Goal: Information Seeking & Learning: Learn about a topic

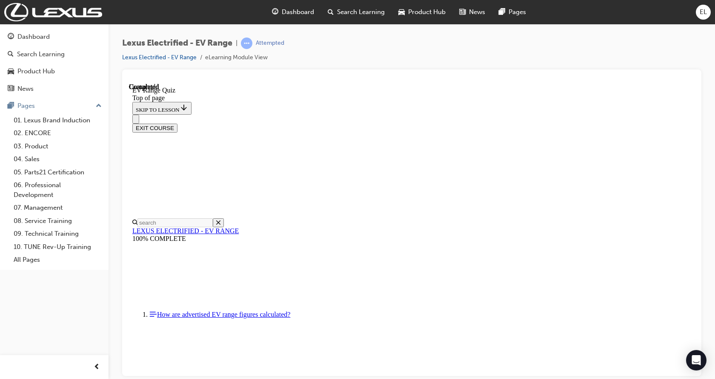
scroll to position [27, 0]
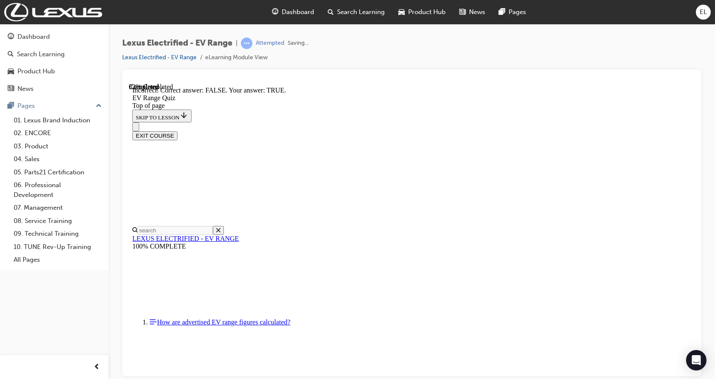
scroll to position [113, 0]
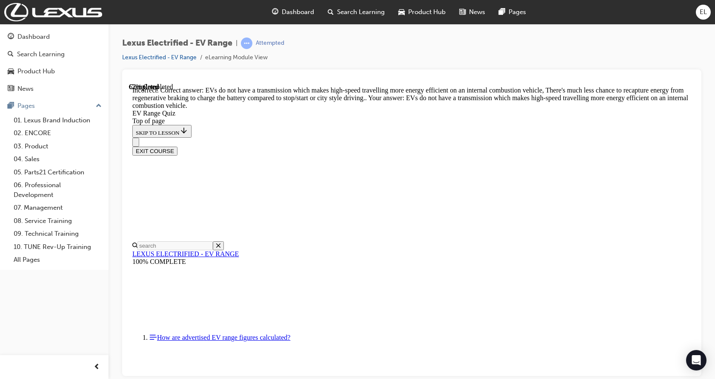
scroll to position [212, 0]
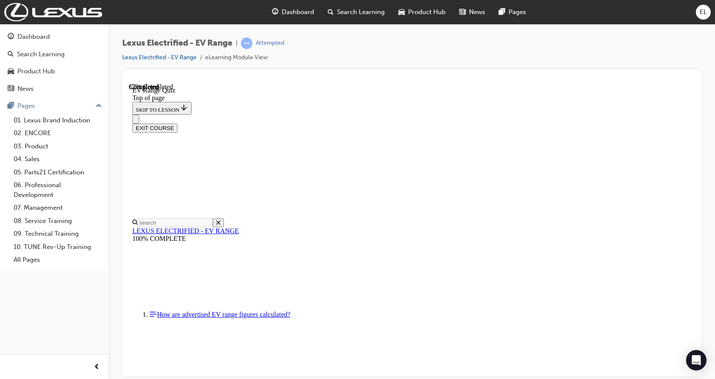
scroll to position [213, 0]
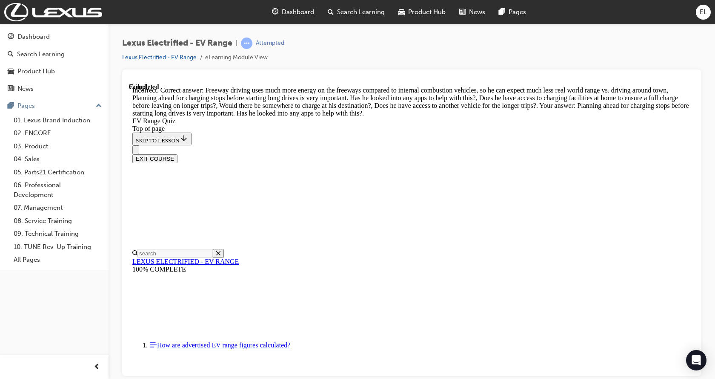
scroll to position [293, 0]
drag, startPoint x: 439, startPoint y: 345, endPoint x: 443, endPoint y: 341, distance: 5.1
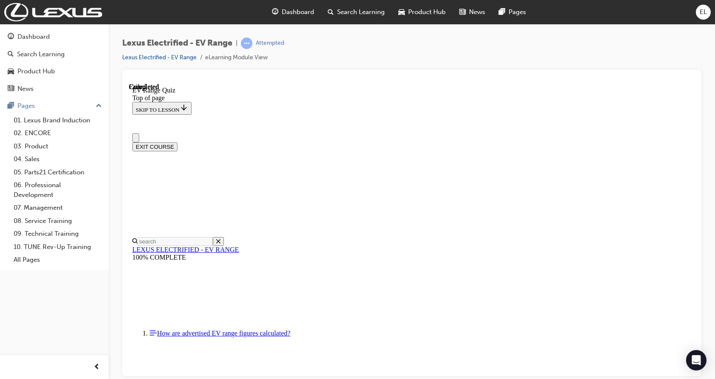
scroll to position [144, 0]
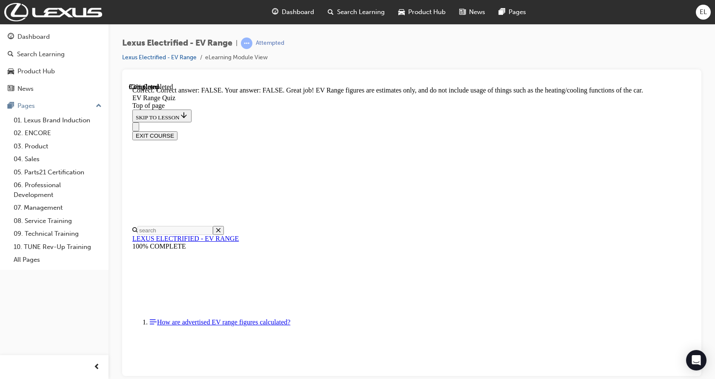
scroll to position [165, 0]
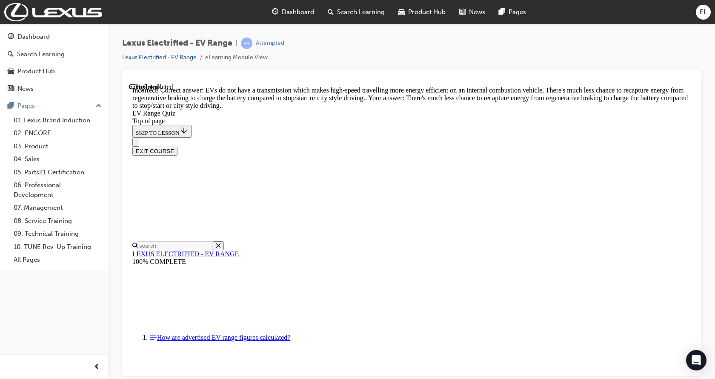
scroll to position [127, 0]
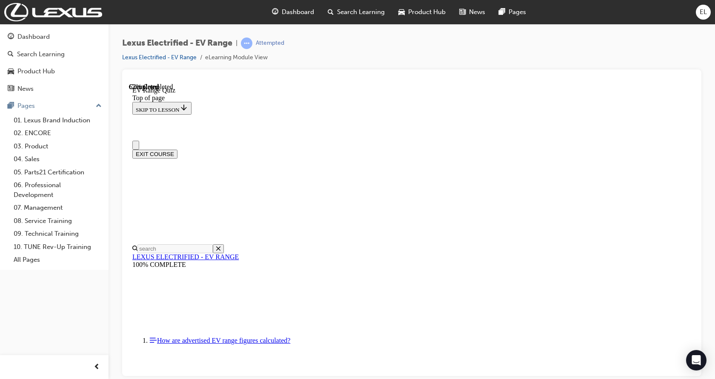
scroll to position [0, 0]
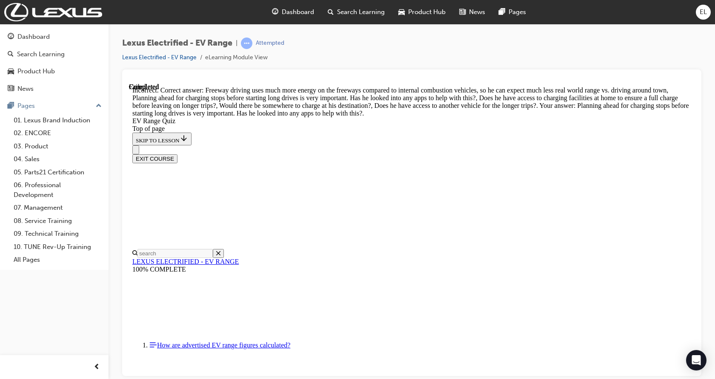
scroll to position [293, 0]
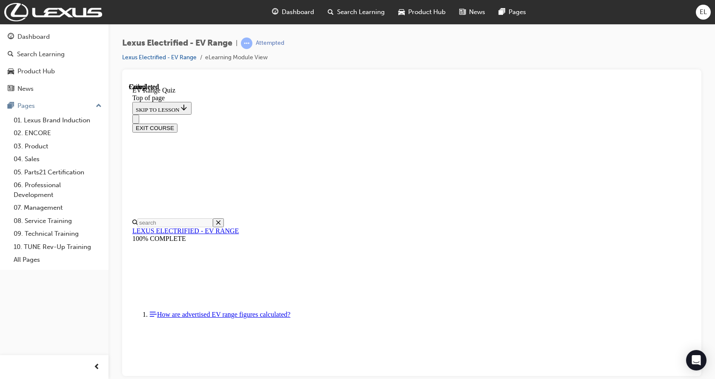
scroll to position [144, 0]
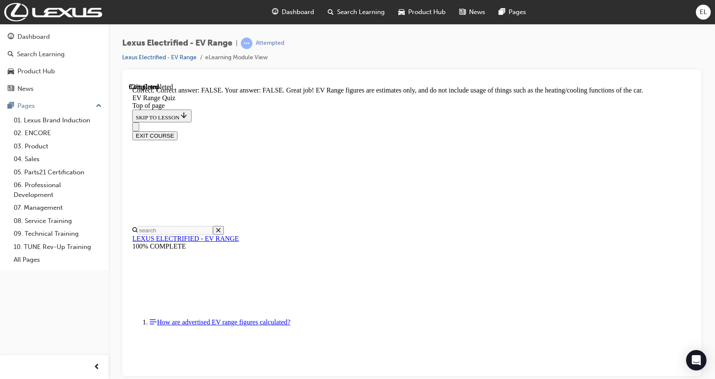
scroll to position [165, 0]
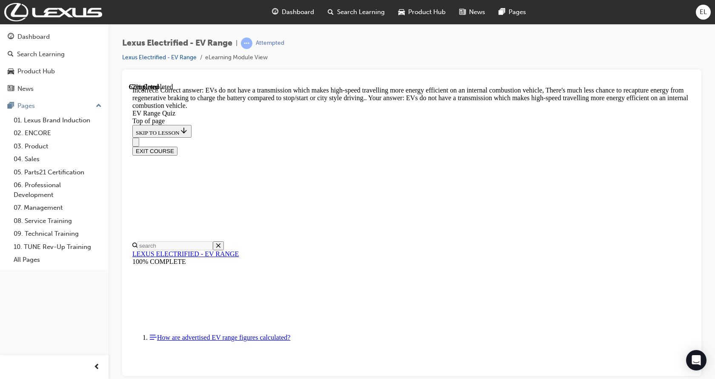
scroll to position [212, 0]
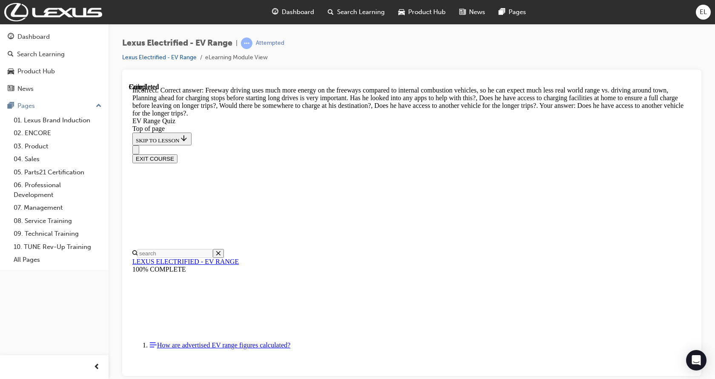
scroll to position [293, 0]
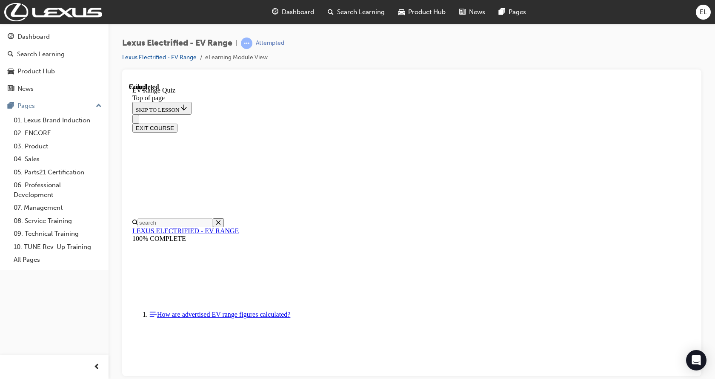
scroll to position [144, 0]
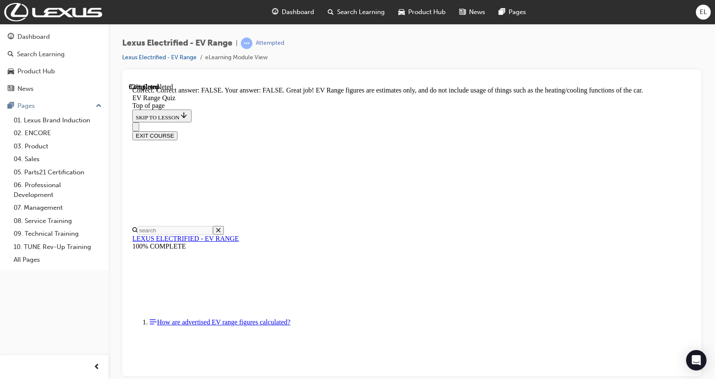
scroll to position [165, 0]
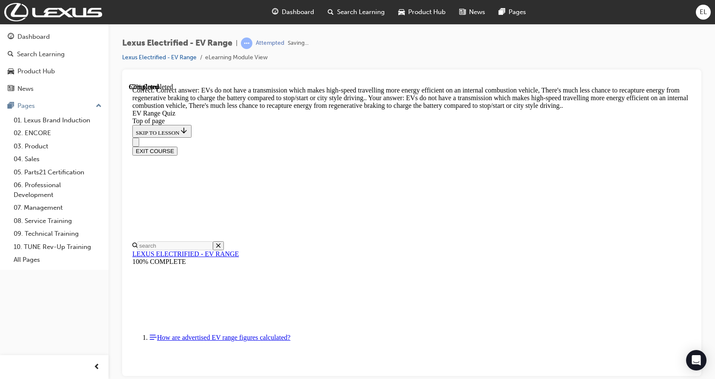
scroll to position [212, 0]
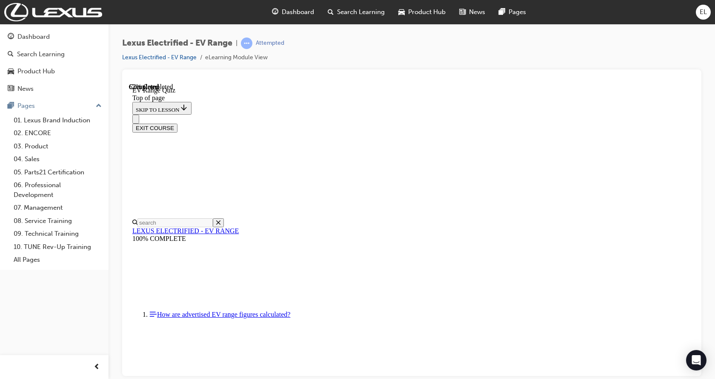
scroll to position [247, 0]
click at [350, 114] on div "EXIT COURSE" at bounding box center [408, 123] width 553 height 18
click at [349, 114] on div "EXIT COURSE" at bounding box center [408, 123] width 553 height 18
click at [353, 114] on div "EXIT COURSE" at bounding box center [408, 123] width 553 height 18
click at [350, 114] on div "EXIT COURSE" at bounding box center [408, 123] width 553 height 18
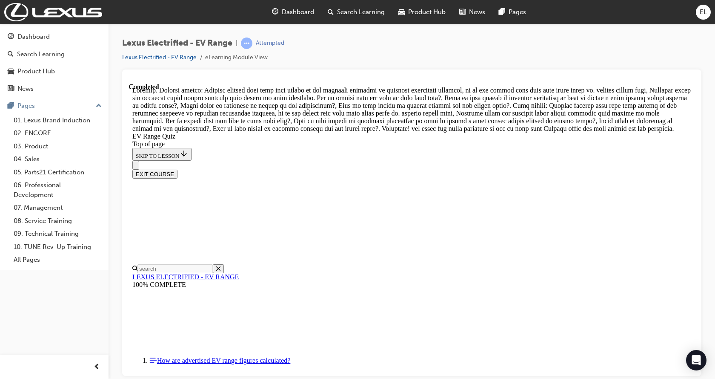
scroll to position [345, 0]
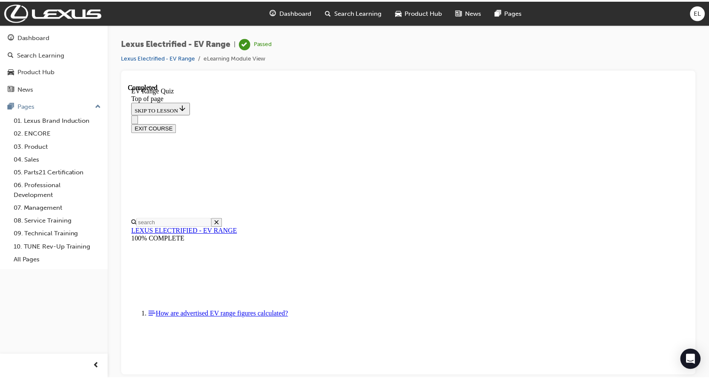
scroll to position [144, 0]
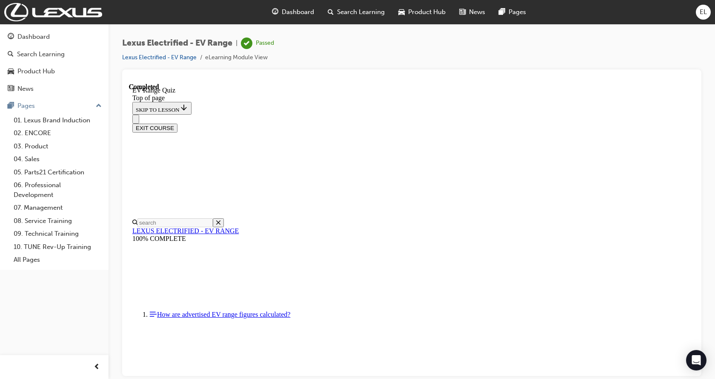
click at [178, 123] on button "EXIT COURSE" at bounding box center [154, 127] width 45 height 9
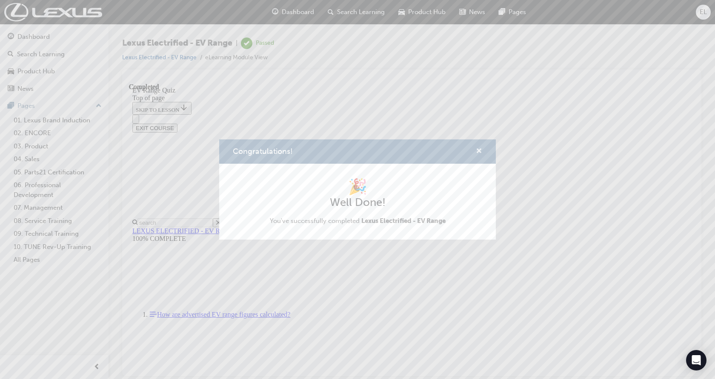
click at [478, 150] on span "cross-icon" at bounding box center [479, 152] width 6 height 8
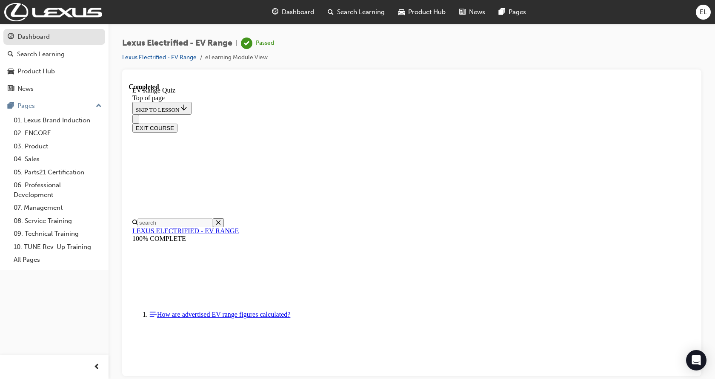
click at [29, 39] on div "Dashboard" at bounding box center [33, 37] width 32 height 10
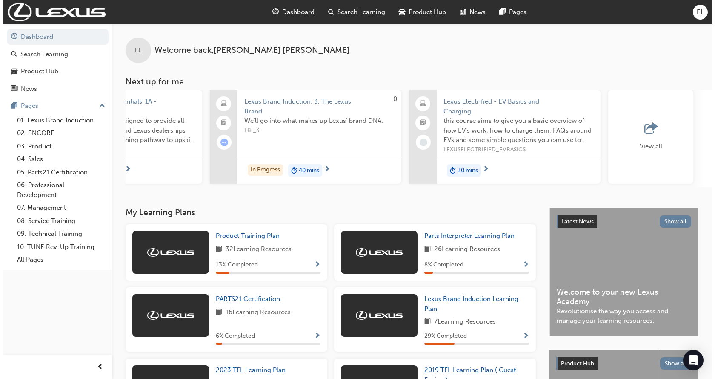
scroll to position [0, 608]
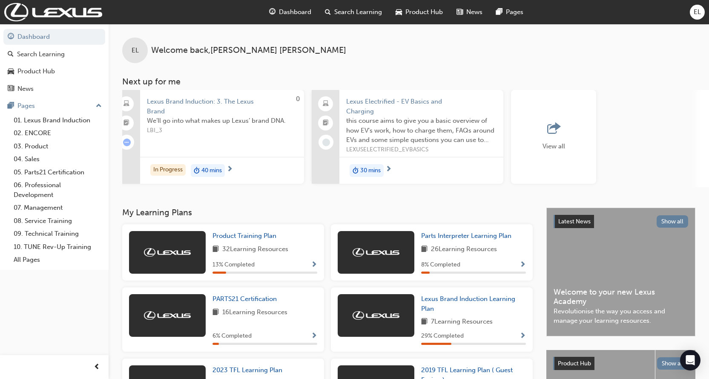
click at [357, 168] on span "duration-icon" at bounding box center [356, 170] width 6 height 11
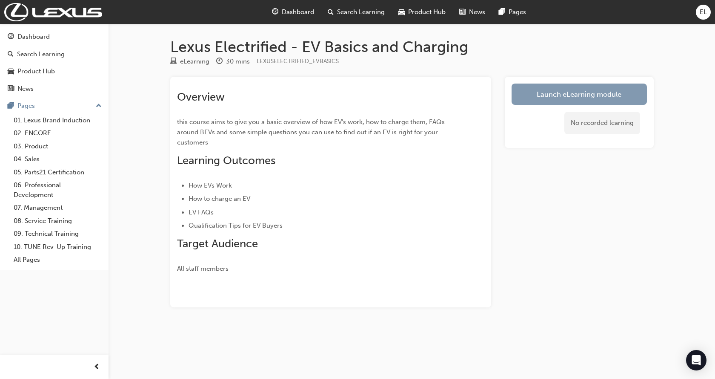
click at [566, 90] on link "Launch eLearning module" at bounding box center [579, 93] width 135 height 21
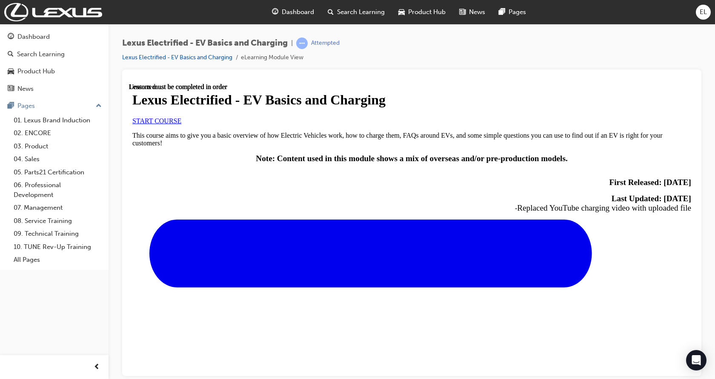
click at [181, 124] on link "START COURSE" at bounding box center [156, 120] width 49 height 7
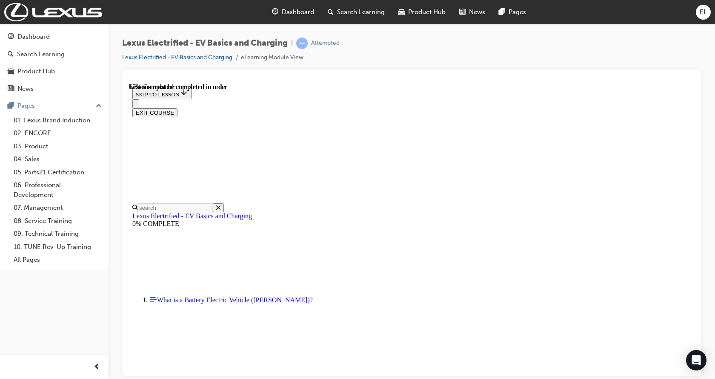
scroll to position [485, 0]
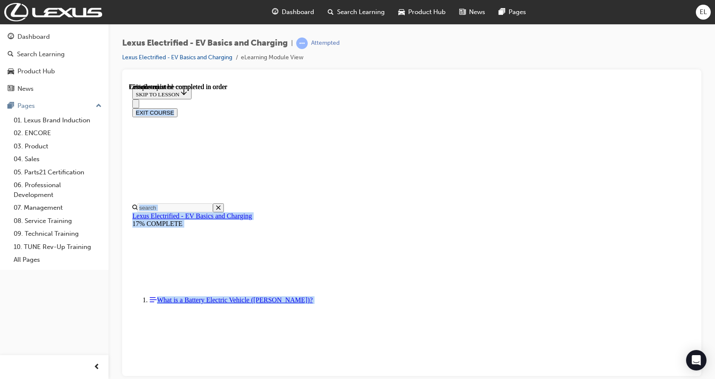
drag, startPoint x: 364, startPoint y: 218, endPoint x: 713, endPoint y: 223, distance: 348.8
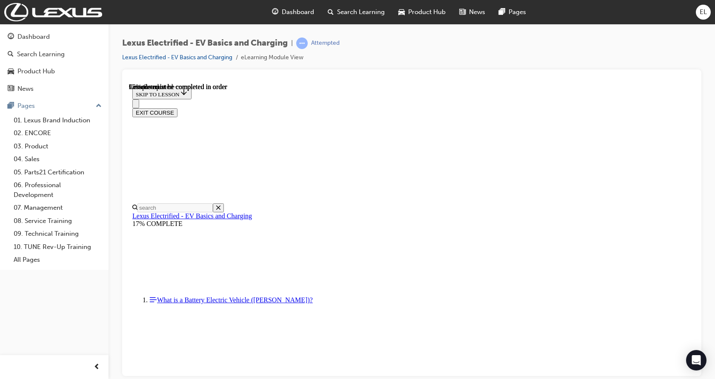
scroll to position [3236, 0]
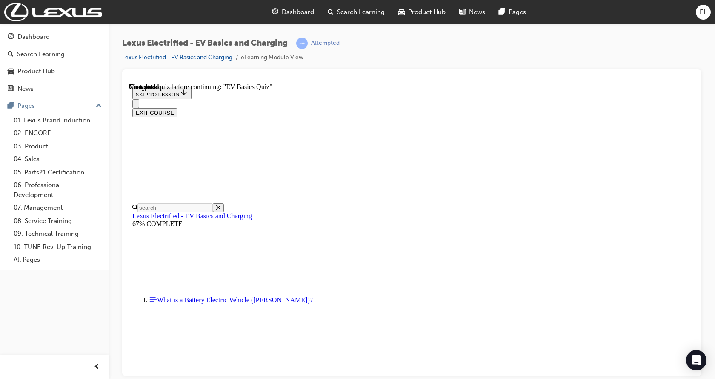
scroll to position [197, 0]
radio input "true"
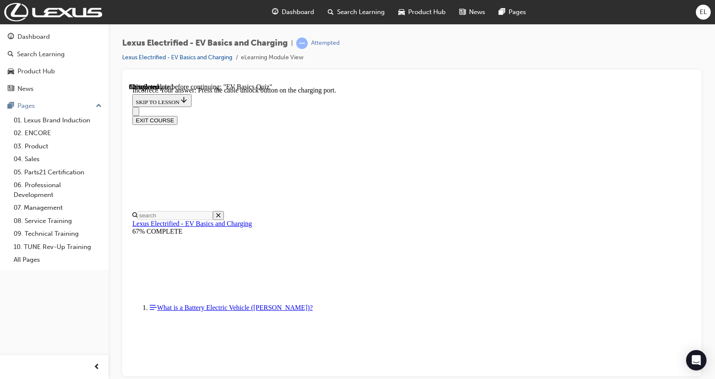
scroll to position [296, 0]
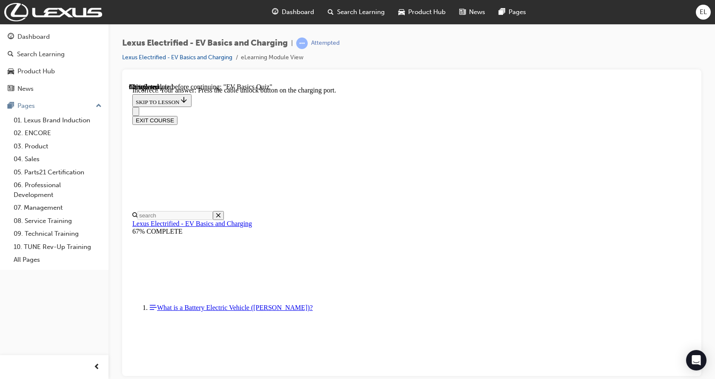
checkbox input "true"
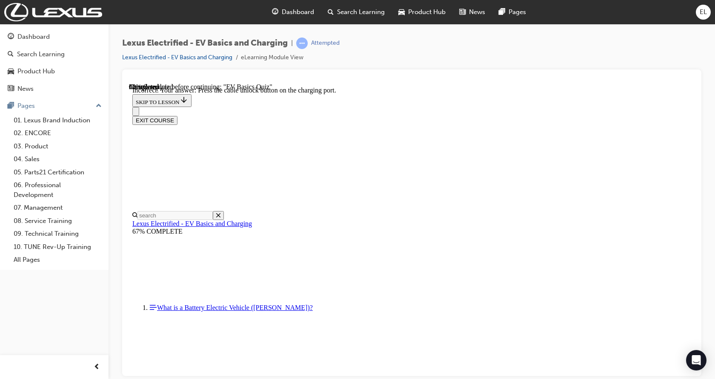
checkbox input "true"
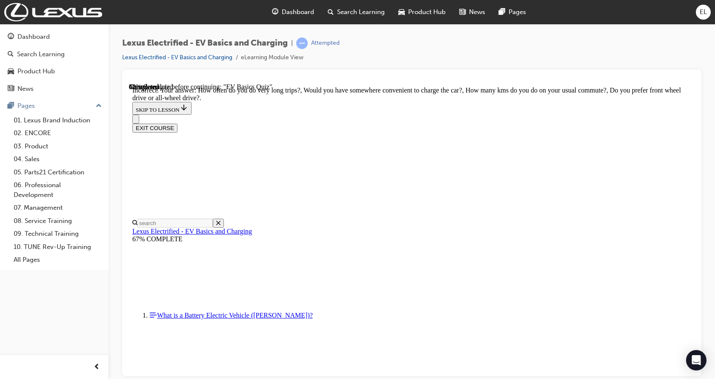
scroll to position [178, 0]
drag, startPoint x: 465, startPoint y: 255, endPoint x: 471, endPoint y: 289, distance: 34.6
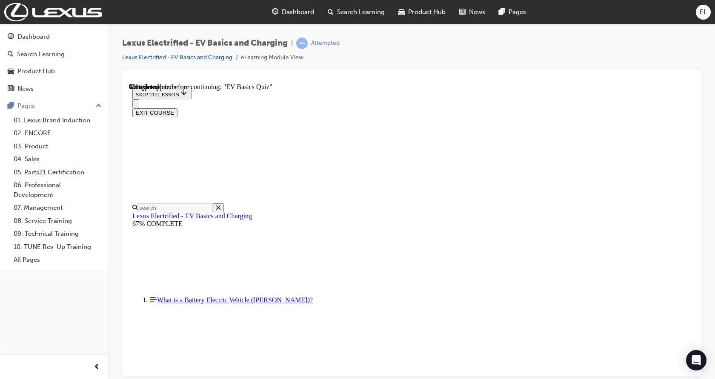
radio input "true"
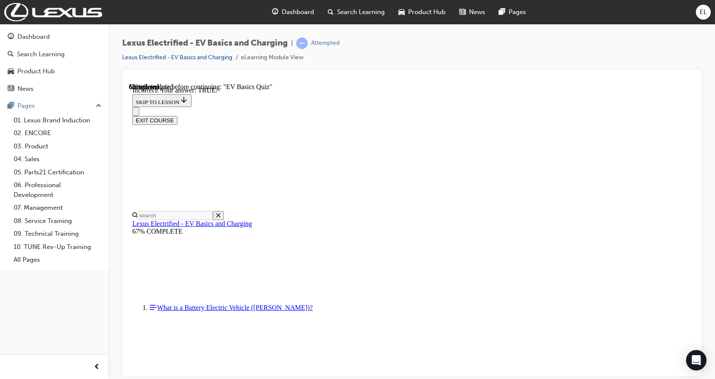
scroll to position [110, 0]
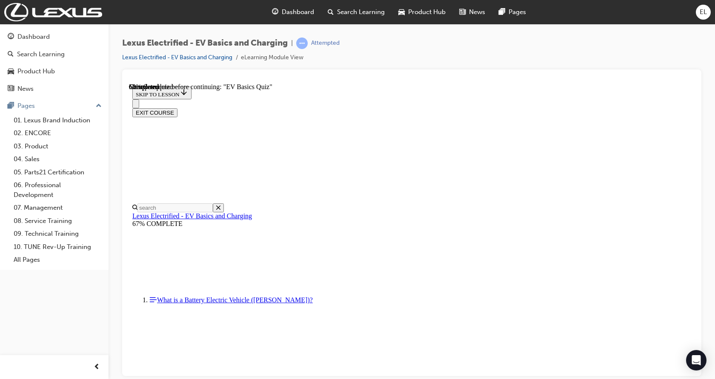
scroll to position [83, 0]
radio input "true"
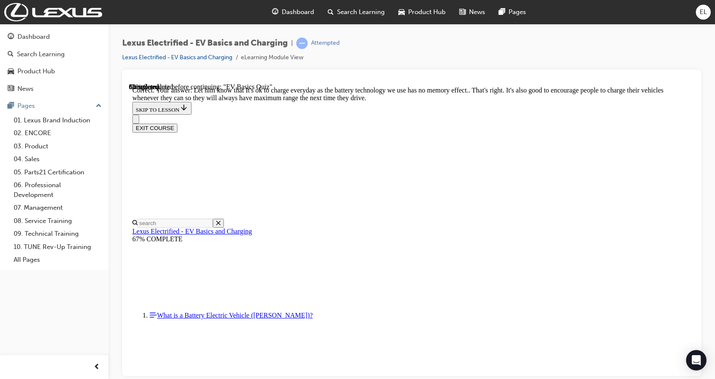
scroll to position [171, 0]
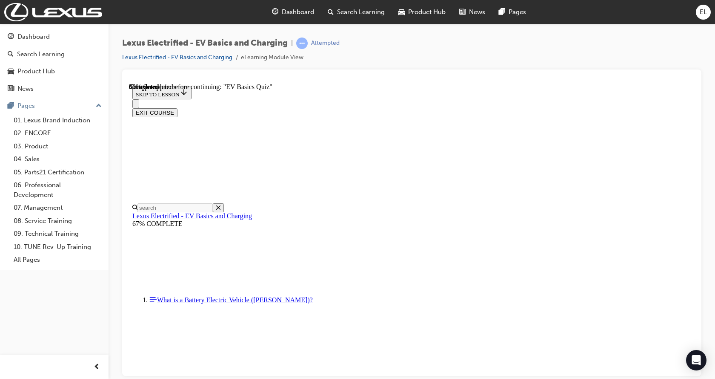
radio input "true"
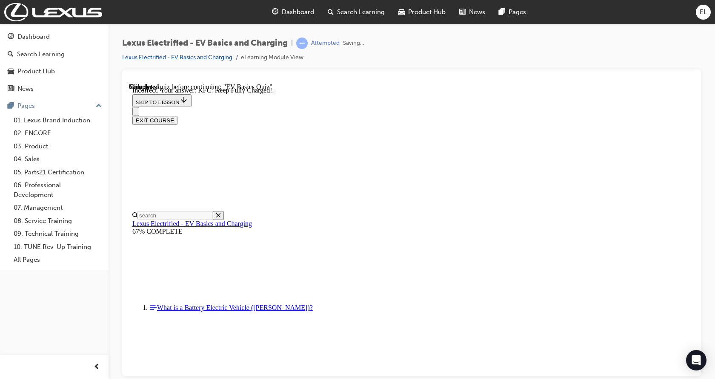
scroll to position [130, 0]
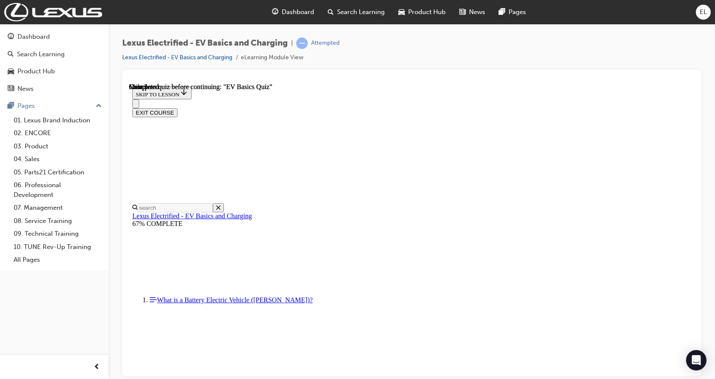
scroll to position [170, 0]
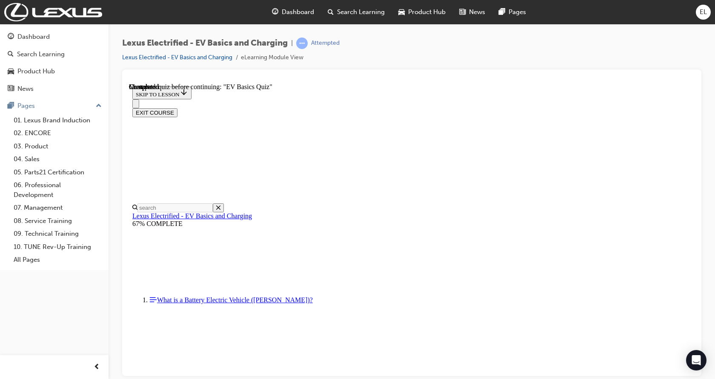
radio input "true"
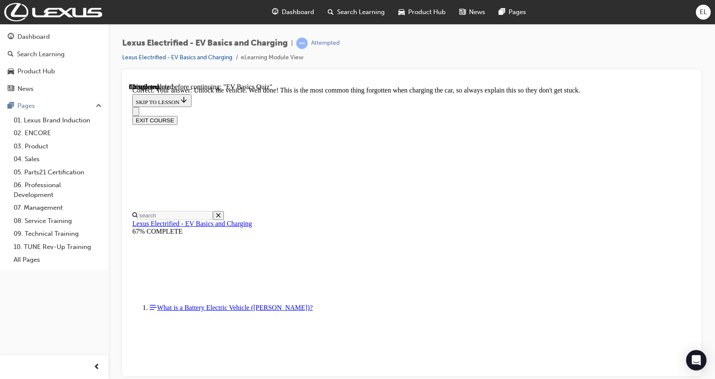
scroll to position [348, 0]
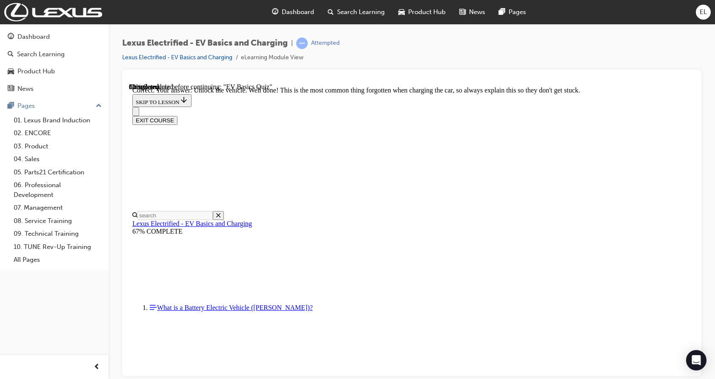
radio input "true"
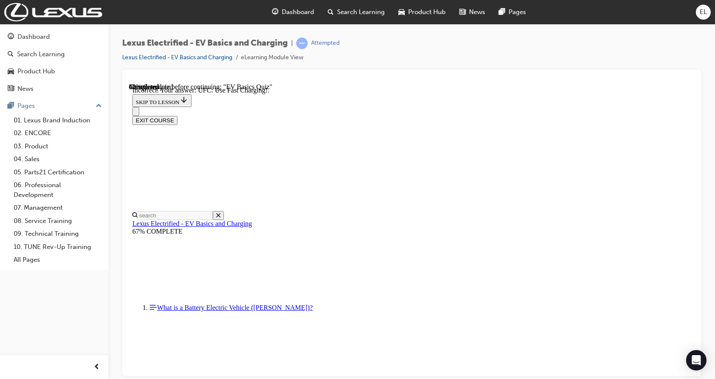
scroll to position [130, 0]
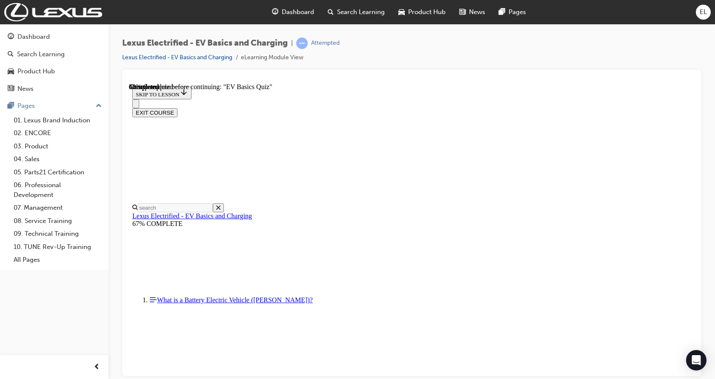
checkbox input "true"
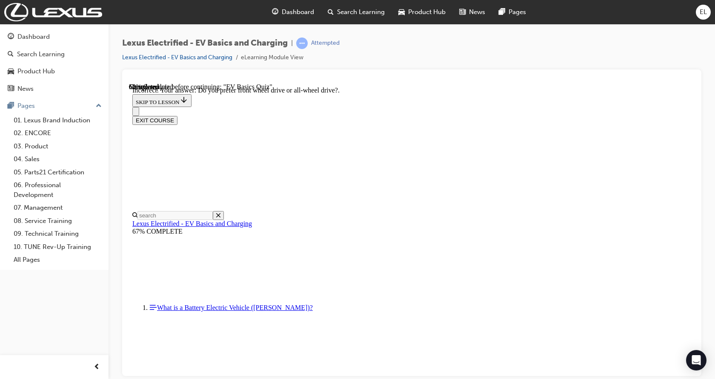
scroll to position [178, 0]
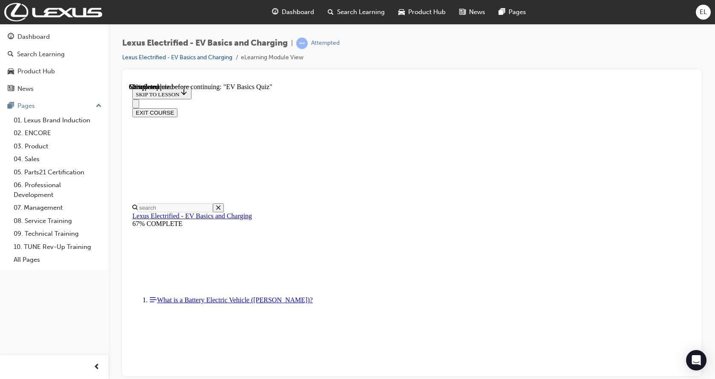
radio input "true"
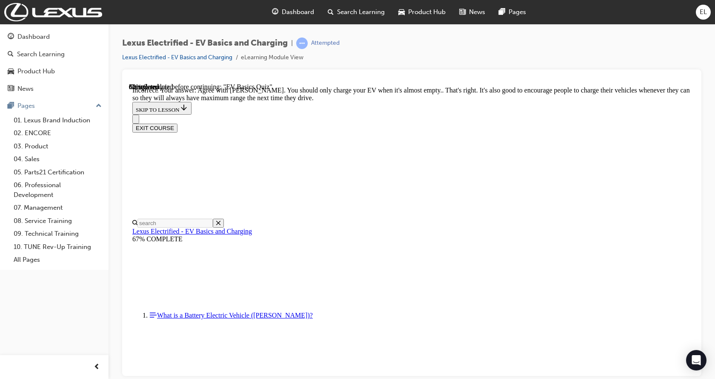
scroll to position [171, 0]
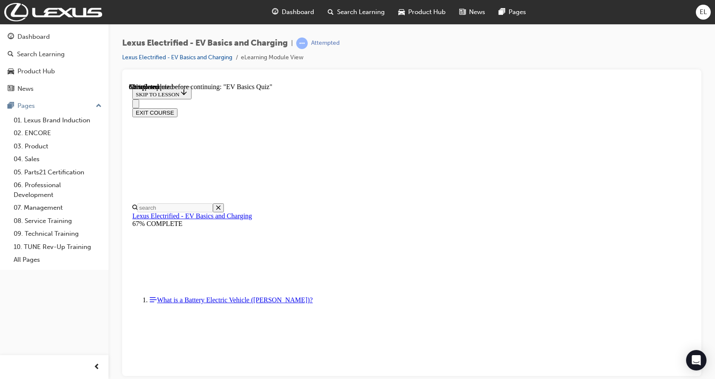
radio input "true"
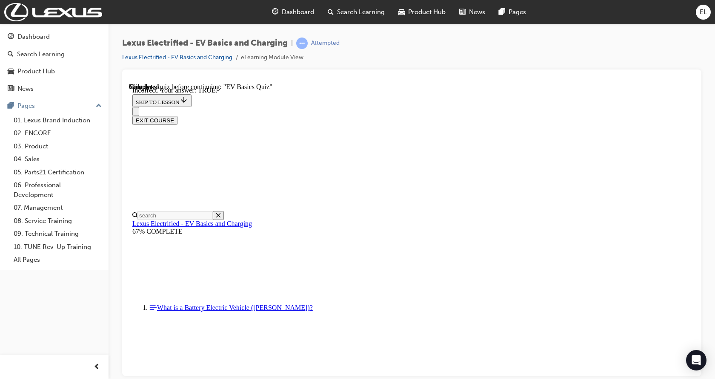
scroll to position [110, 0]
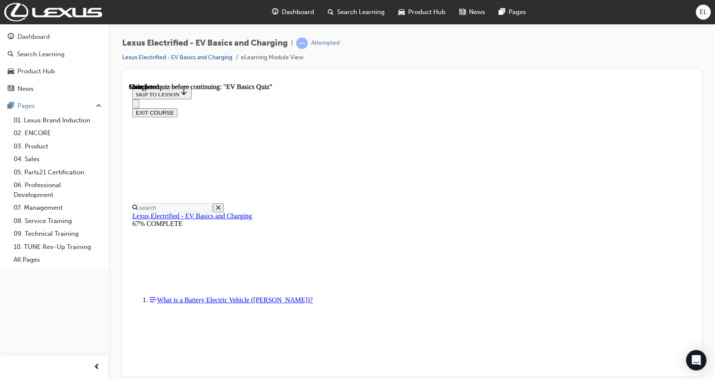
scroll to position [170, 0]
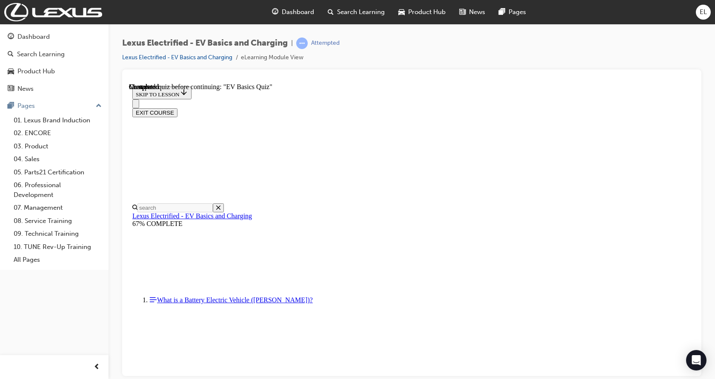
radio input "true"
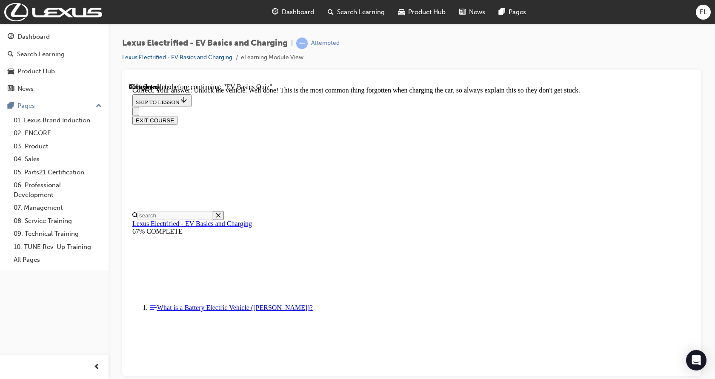
scroll to position [348, 0]
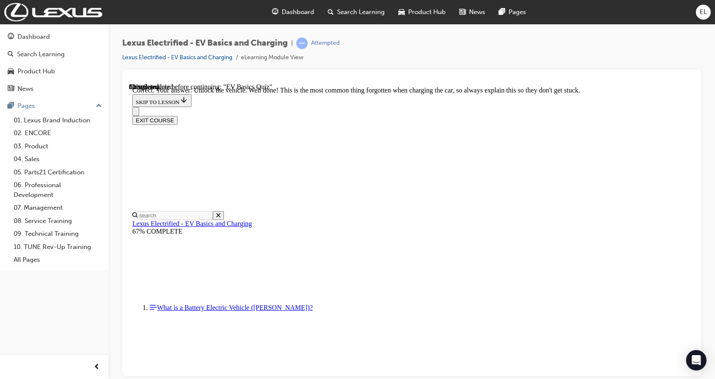
radio input "true"
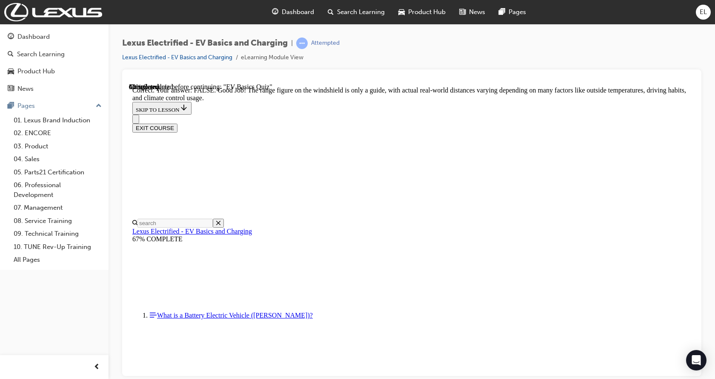
scroll to position [172, 0]
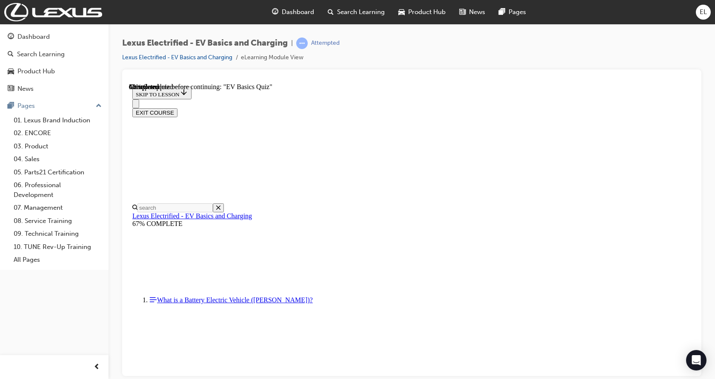
scroll to position [92, 0]
radio input "true"
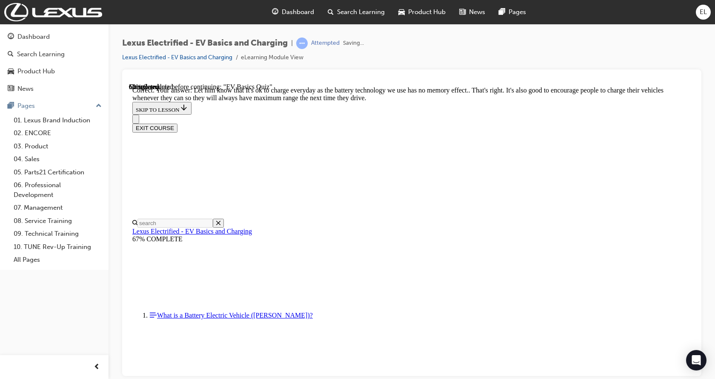
scroll to position [171, 0]
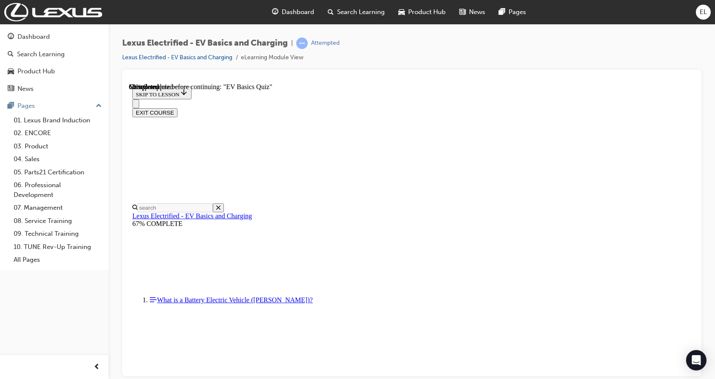
scroll to position [85, 0]
checkbox input "true"
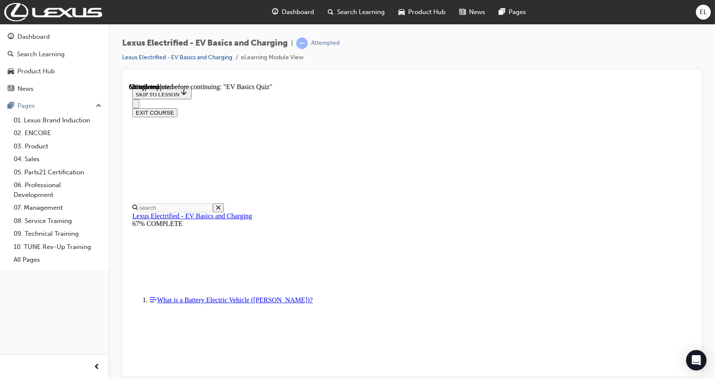
checkbox input "true"
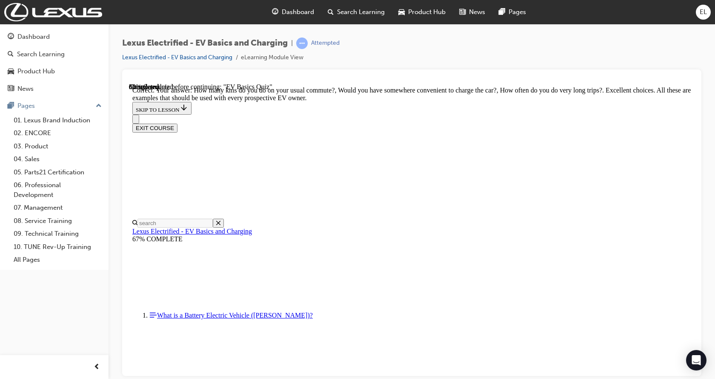
scroll to position [231, 0]
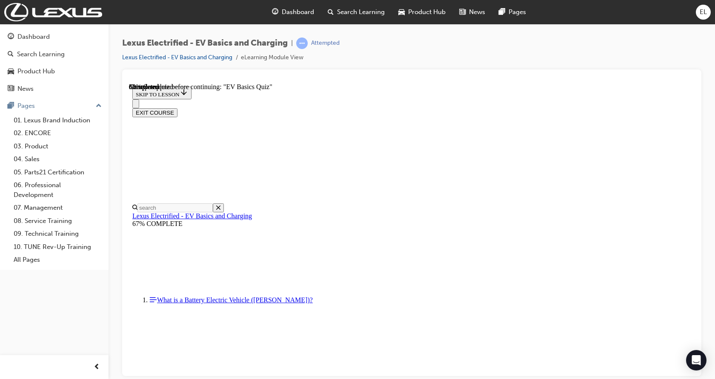
scroll to position [95, 0]
radio input "true"
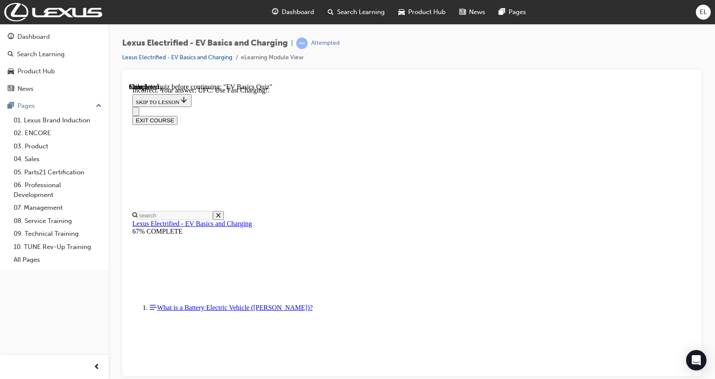
scroll to position [130, 0]
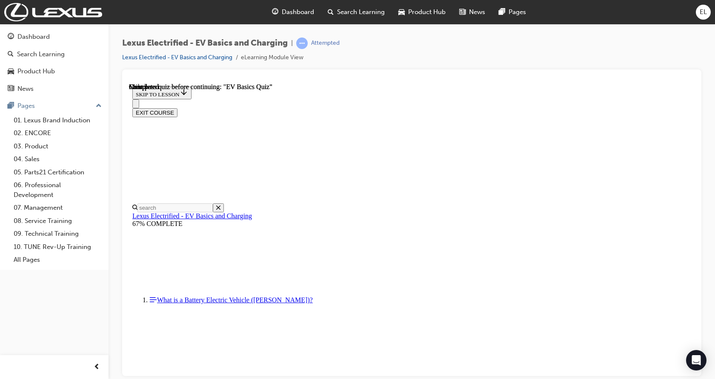
scroll to position [170, 0]
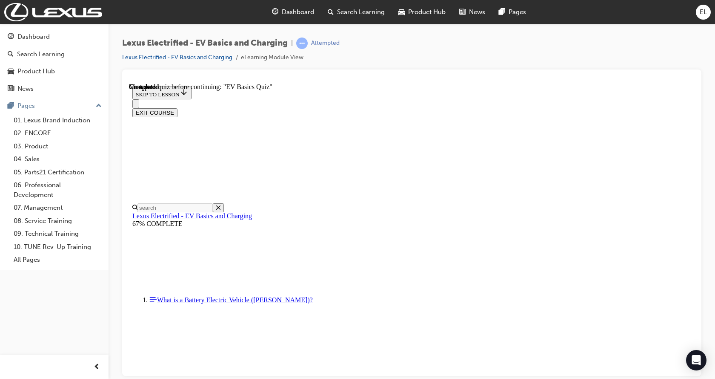
scroll to position [66, 0]
checkbox input "true"
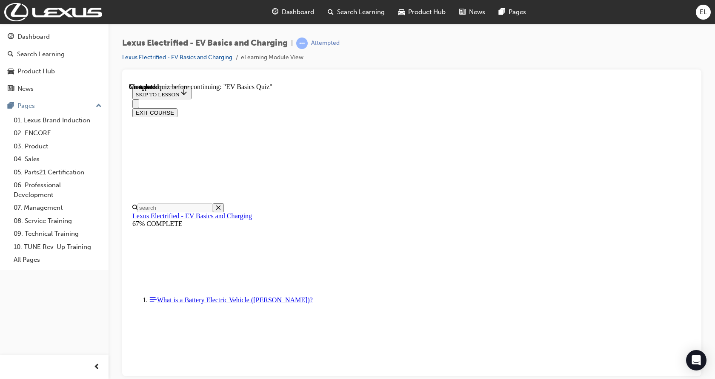
checkbox input "true"
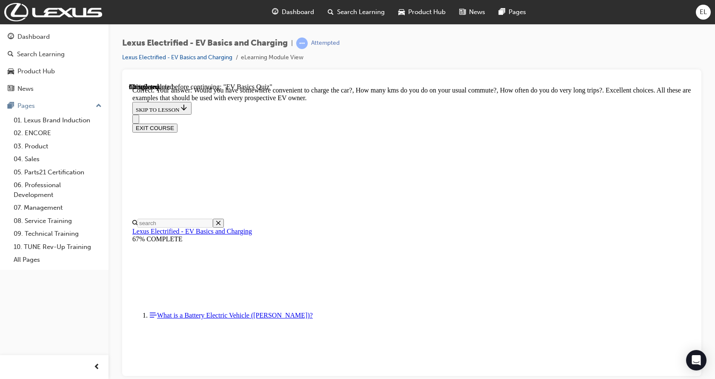
scroll to position [231, 0]
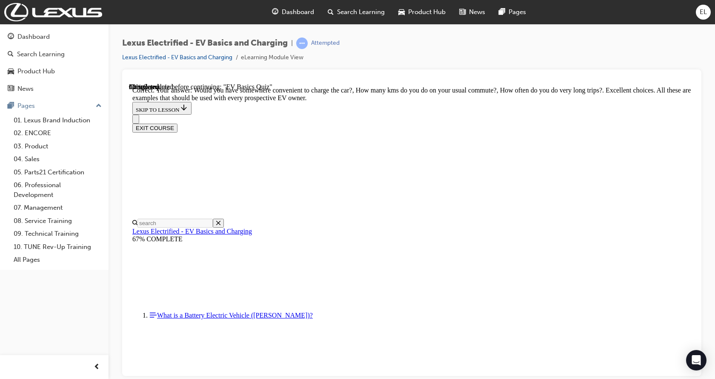
radio input "true"
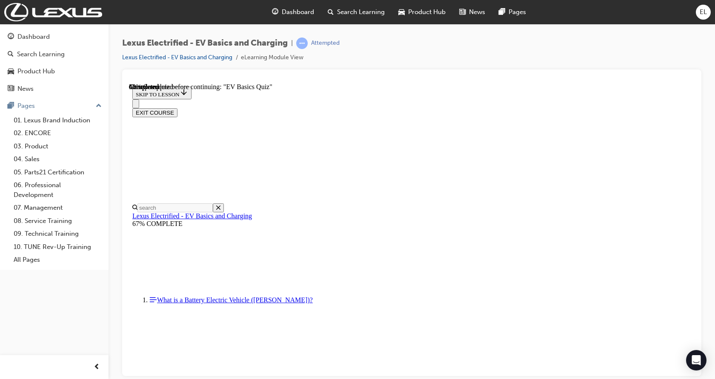
scroll to position [95, 0]
radio input "true"
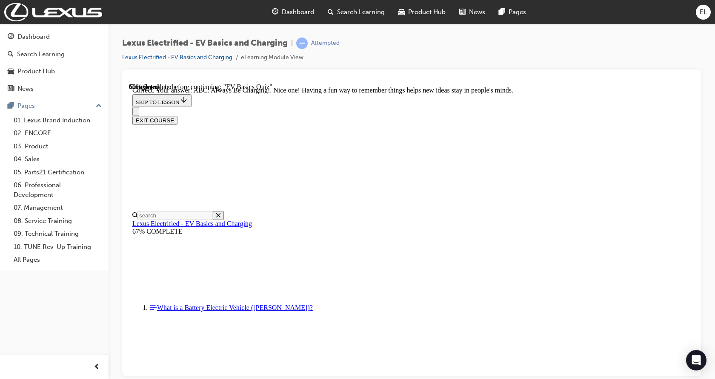
scroll to position [172, 0]
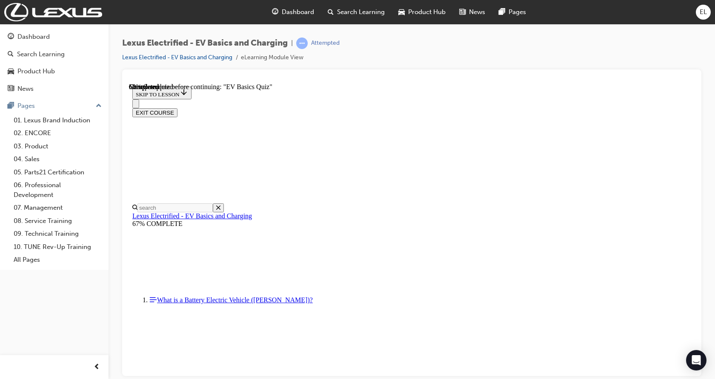
radio input "true"
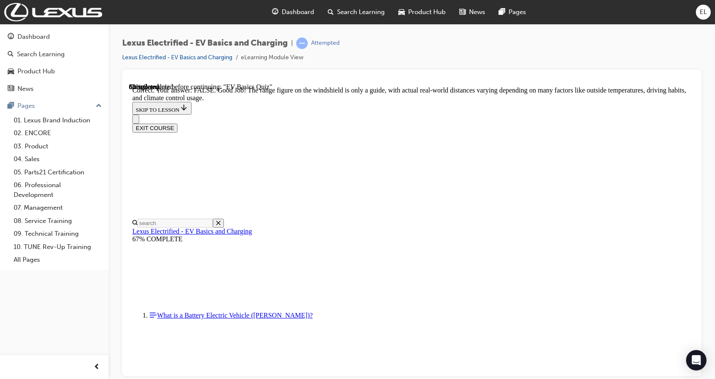
scroll to position [172, 0]
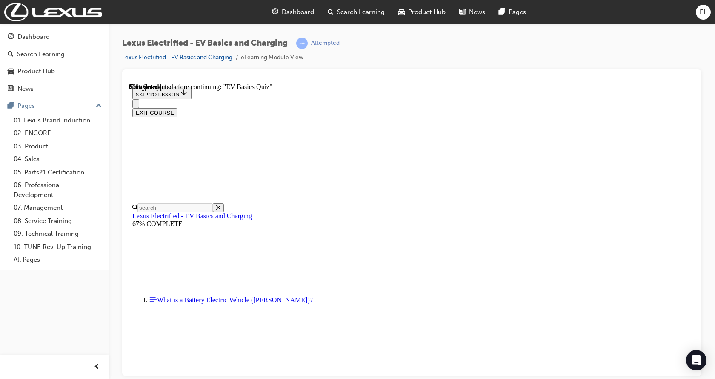
scroll to position [269, 0]
radio input "true"
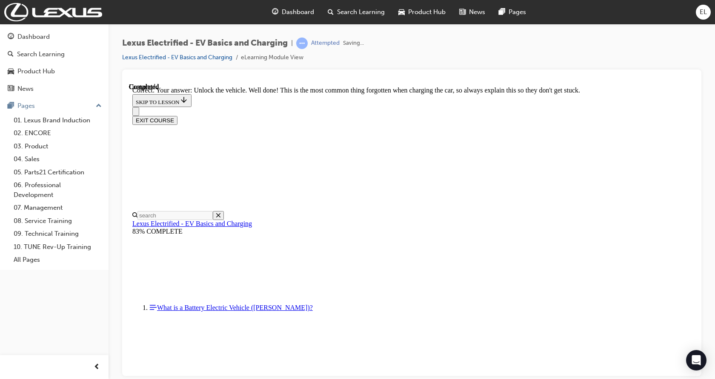
scroll to position [348, 0]
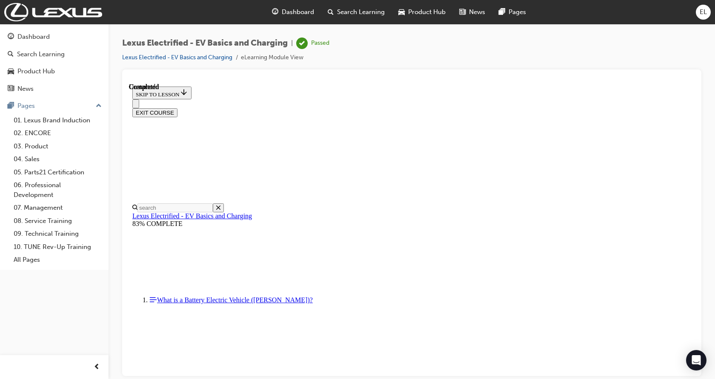
scroll to position [170, 0]
click at [178, 108] on button "EXIT COURSE" at bounding box center [154, 112] width 45 height 9
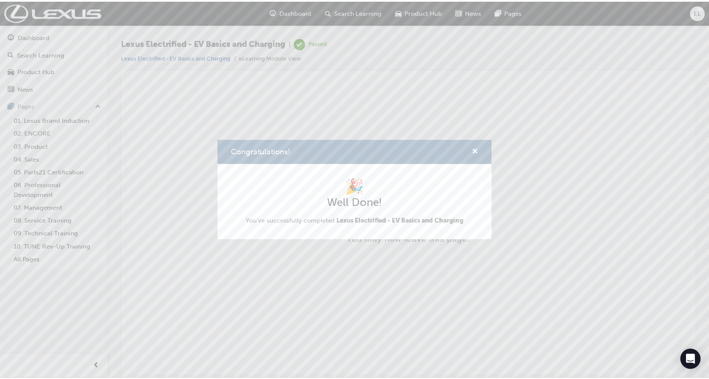
scroll to position [0, 0]
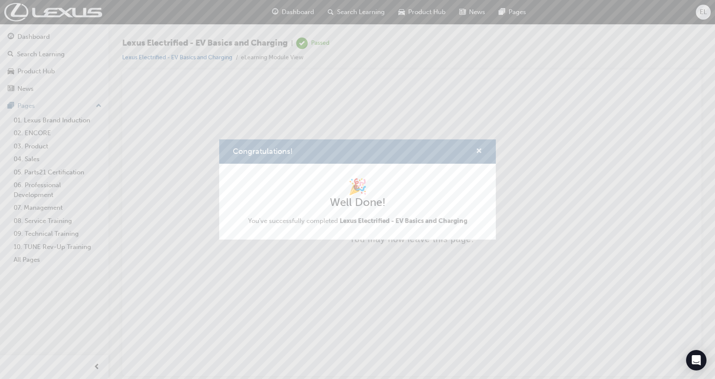
click at [476, 149] on span "cross-icon" at bounding box center [479, 152] width 6 height 8
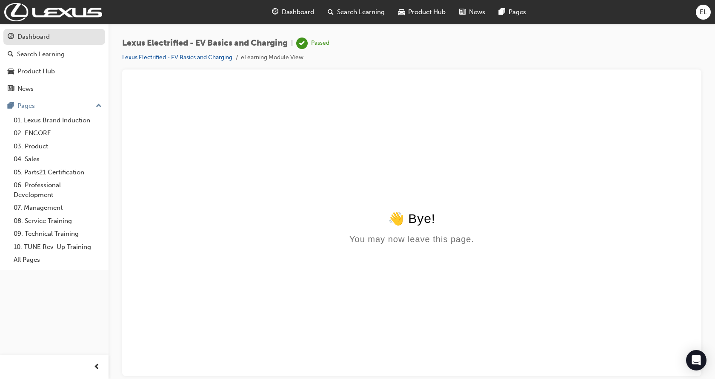
click at [20, 38] on div "Dashboard" at bounding box center [33, 37] width 32 height 10
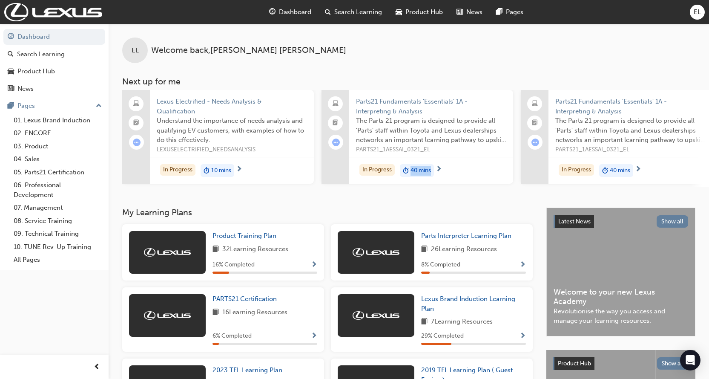
drag, startPoint x: 404, startPoint y: 187, endPoint x: 531, endPoint y: 197, distance: 127.3
click at [531, 197] on div "EL Welcome back , [PERSON_NAME] Next up for me Lexus Electrified - Needs Analys…" at bounding box center [409, 116] width 600 height 184
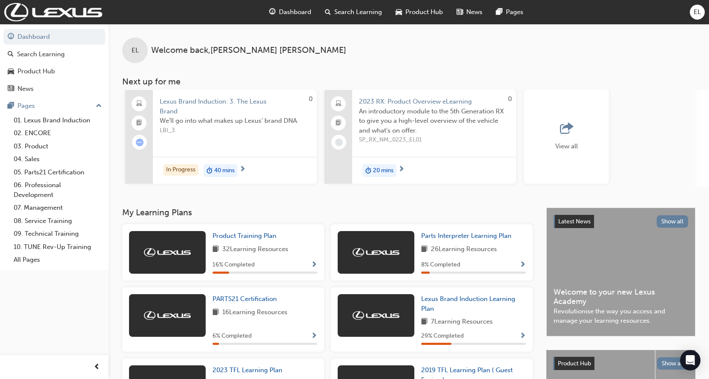
scroll to position [0, 608]
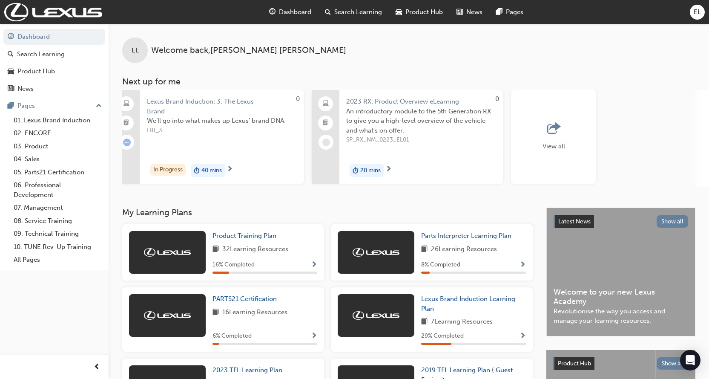
drag, startPoint x: 589, startPoint y: 196, endPoint x: 712, endPoint y: 184, distance: 123.2
click at [709, 184] on html "Your version of Internet Explorer is outdated and not supported. Please upgrade…" at bounding box center [354, 189] width 709 height 379
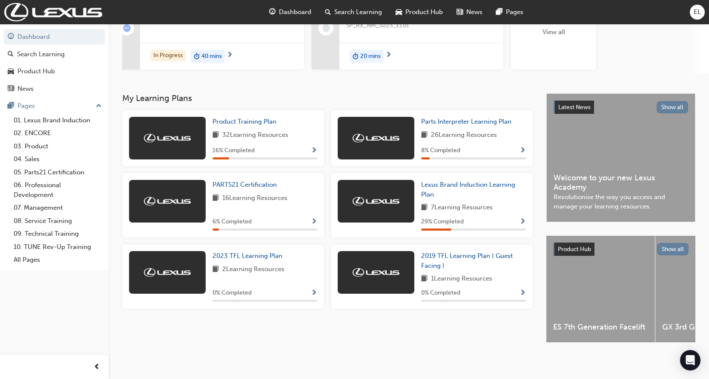
scroll to position [121, 0]
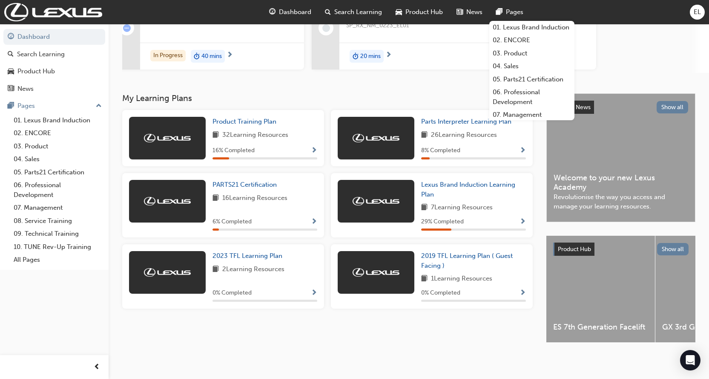
click at [383, 134] on img at bounding box center [376, 138] width 47 height 9
click at [445, 139] on div "Parts Interpreter Learning Plan 26 Learning Resources 8 % Completed" at bounding box center [473, 138] width 105 height 43
click at [454, 98] on h3 "My Learning Plans" at bounding box center [327, 98] width 411 height 10
click at [442, 123] on div "Parts Interpreter Learning Plan 26 Learning Resources 8 % Completed" at bounding box center [473, 138] width 105 height 43
click at [430, 72] on div "EL Welcome back , [PERSON_NAME] Next up for me Lexus Electrified - Needs Analys…" at bounding box center [409, 2] width 600 height 184
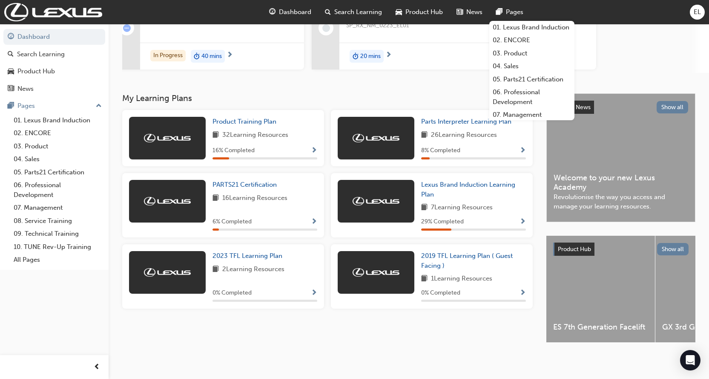
click at [409, 79] on div "EL Welcome back , [PERSON_NAME] Next up for me Lexus Electrified - Needs Analys…" at bounding box center [409, 2] width 600 height 184
click at [375, 52] on span "20 mins" at bounding box center [370, 57] width 20 height 10
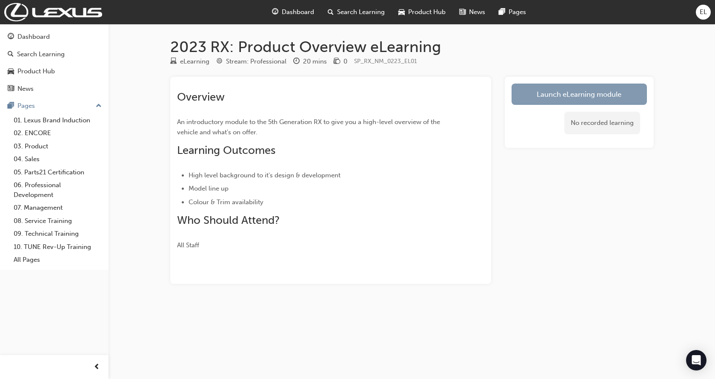
click at [603, 93] on link "Launch eLearning module" at bounding box center [579, 93] width 135 height 21
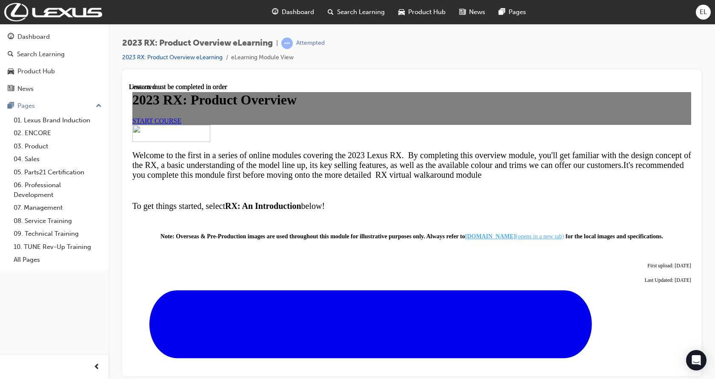
click at [181, 124] on span "START COURSE" at bounding box center [156, 120] width 49 height 7
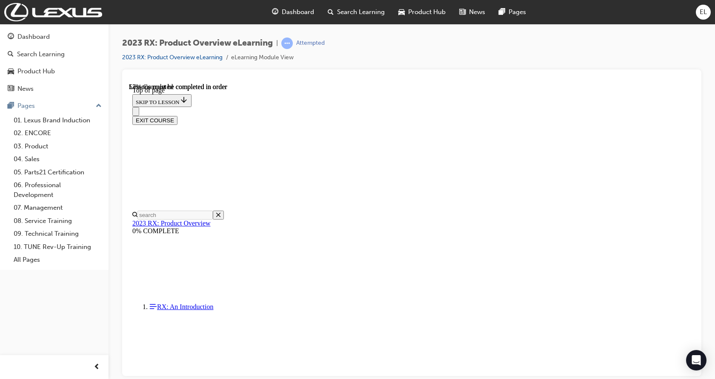
scroll to position [987, 0]
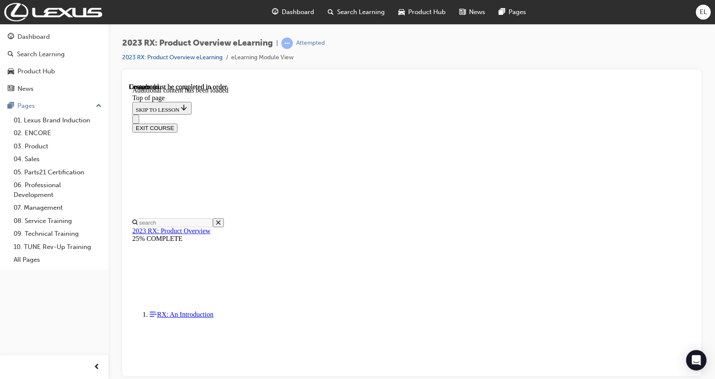
scroll to position [1188, 0]
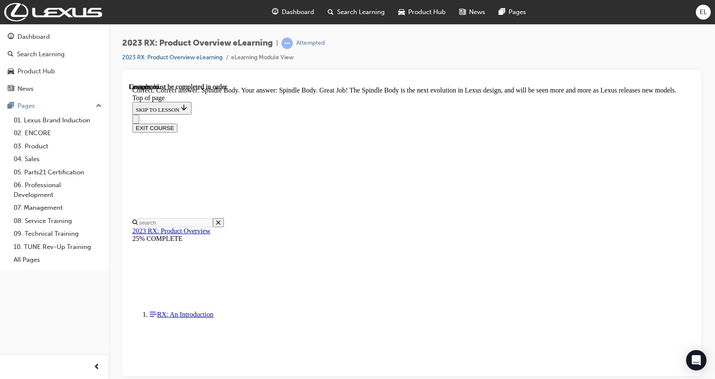
scroll to position [1358, 0]
click at [178, 123] on button "EXIT COURSE" at bounding box center [154, 127] width 45 height 9
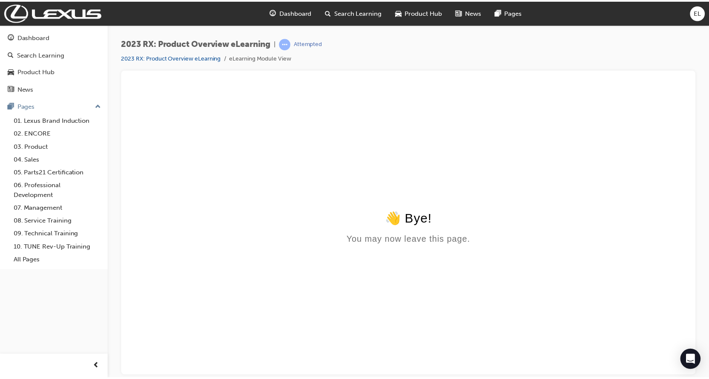
scroll to position [0, 0]
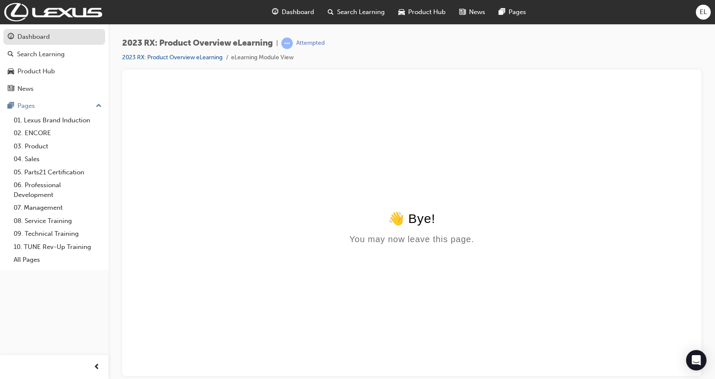
click at [52, 36] on div "Dashboard" at bounding box center [54, 37] width 93 height 11
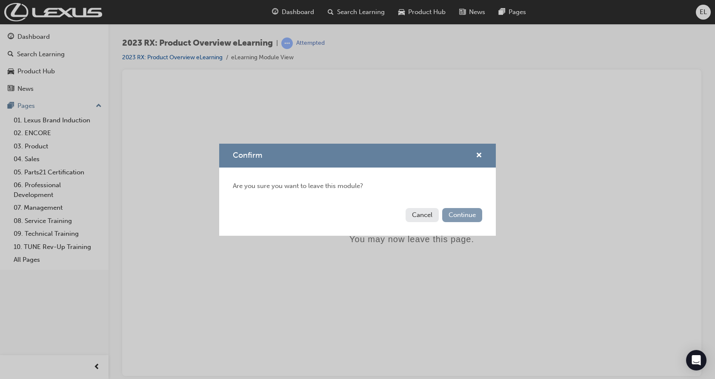
click at [454, 210] on button "Continue" at bounding box center [462, 215] width 40 height 14
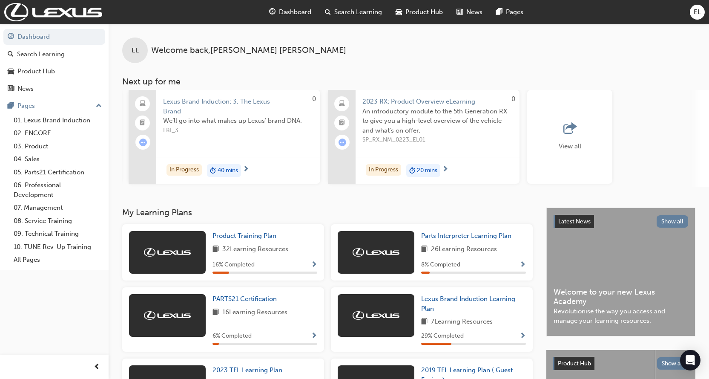
scroll to position [0, 608]
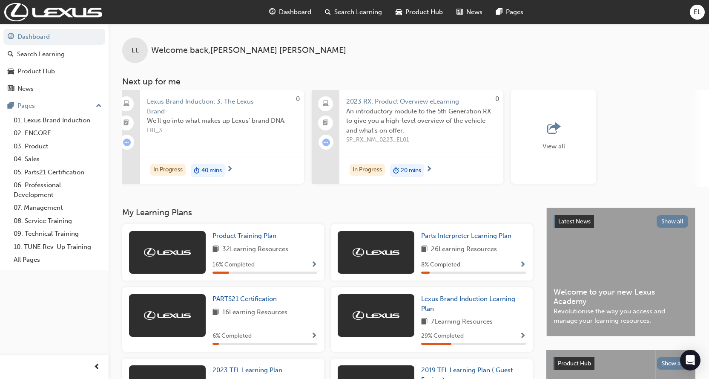
click at [564, 119] on div "View all" at bounding box center [553, 137] width 85 height 94
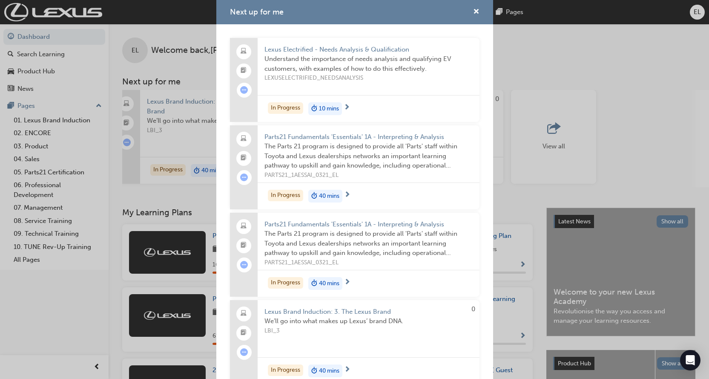
click at [112, 303] on div "Next up for me Lexus Electrified - Needs Analysis & Qualification Understand th…" at bounding box center [354, 189] width 709 height 379
